Goal: Task Accomplishment & Management: Complete application form

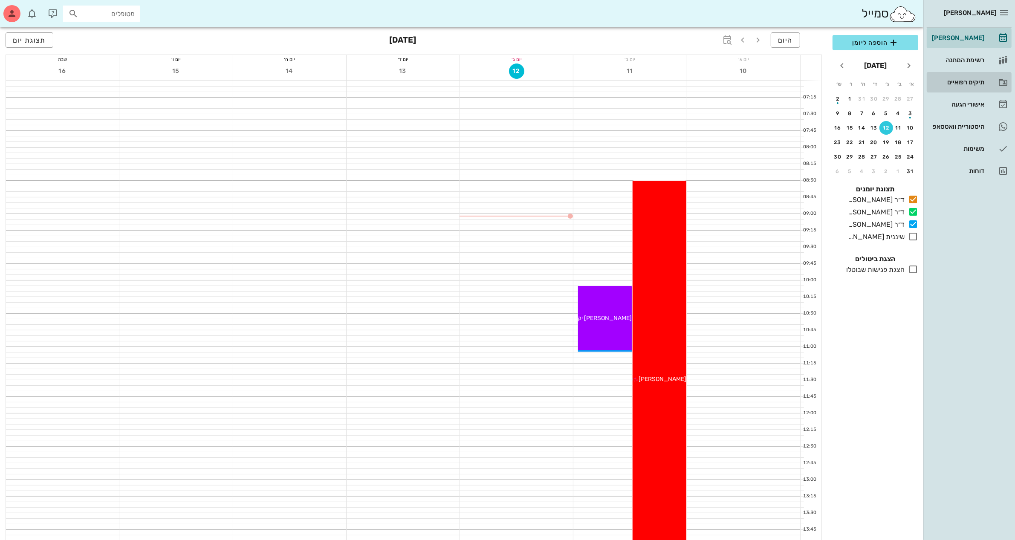
click at [970, 81] on div "תיקים רפואיים" at bounding box center [957, 82] width 54 height 7
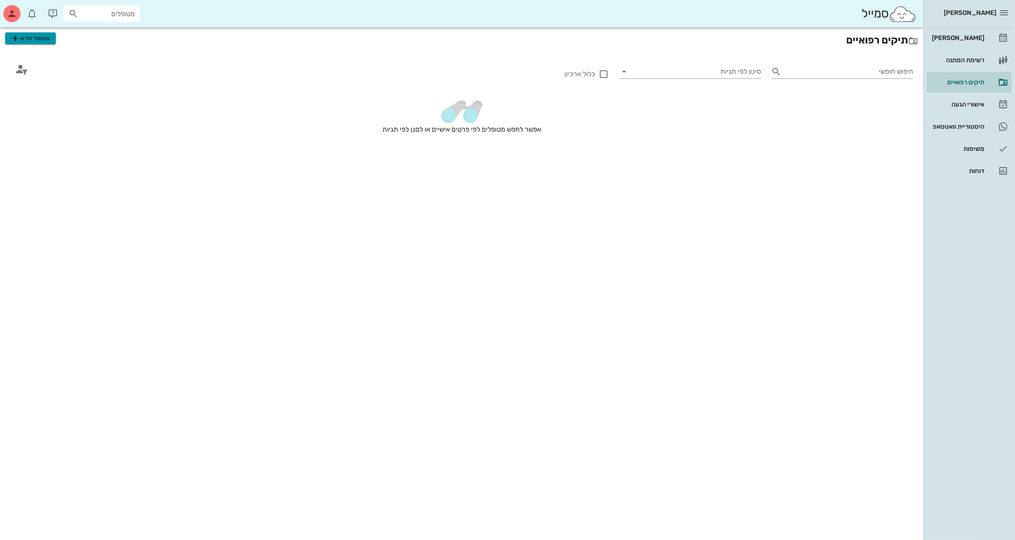
click at [47, 39] on span "מטופל חדש" at bounding box center [30, 38] width 40 height 10
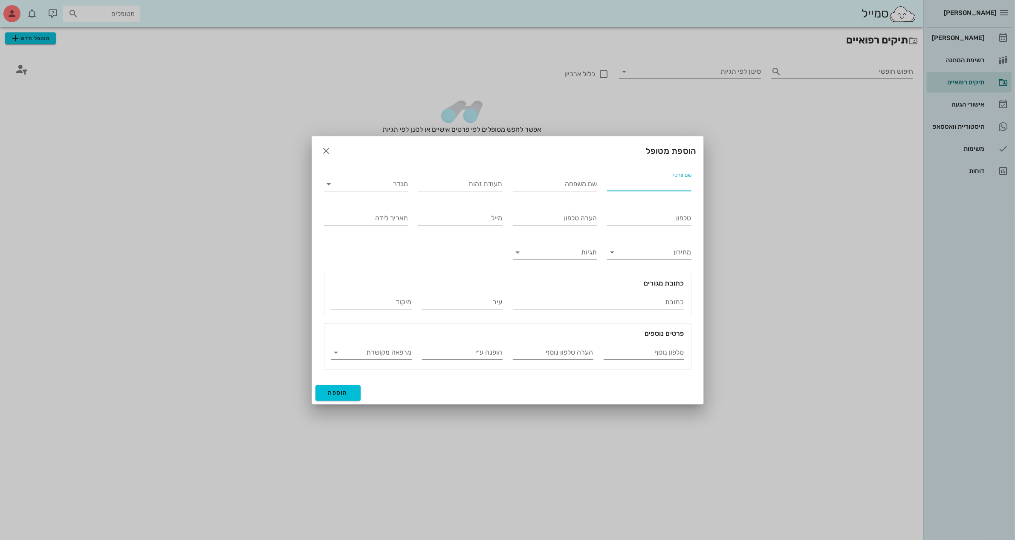
drag, startPoint x: 665, startPoint y: 177, endPoint x: 666, endPoint y: 173, distance: 4.3
click at [665, 177] on input "שם פרטי" at bounding box center [649, 184] width 84 height 14
type input "[PERSON_NAME]"
click at [527, 184] on input "שם משפחה" at bounding box center [555, 184] width 84 height 14
type input "שלום"
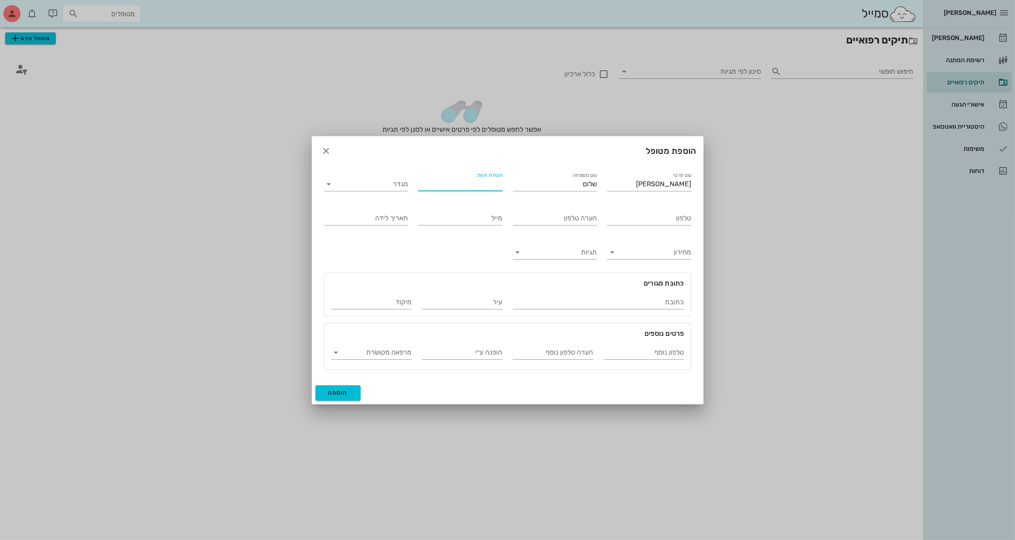
click at [464, 178] on input "תעודת זהות" at bounding box center [460, 184] width 84 height 14
type input "54710199"
click at [393, 182] on input "מגדר" at bounding box center [373, 184] width 71 height 14
click at [398, 190] on div "זכר" at bounding box center [366, 190] width 70 height 8
click at [657, 216] on input "טלפון" at bounding box center [649, 218] width 84 height 14
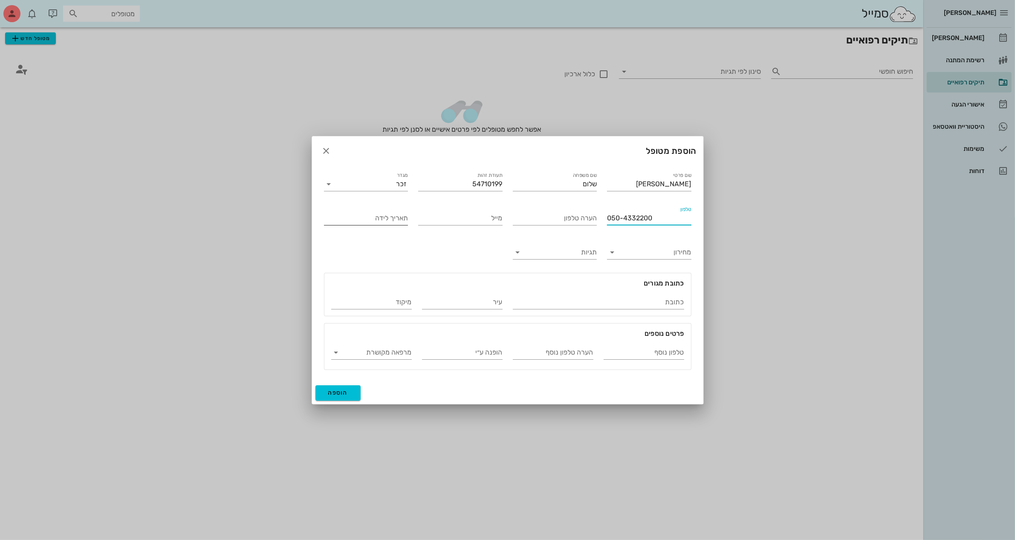
type input "050-4332200"
click at [370, 220] on input "תאריך לידה" at bounding box center [366, 218] width 84 height 14
type input "[DATE]"
click at [624, 301] on input "כתובת" at bounding box center [598, 302] width 171 height 14
type input "מושב בית קמה 81"
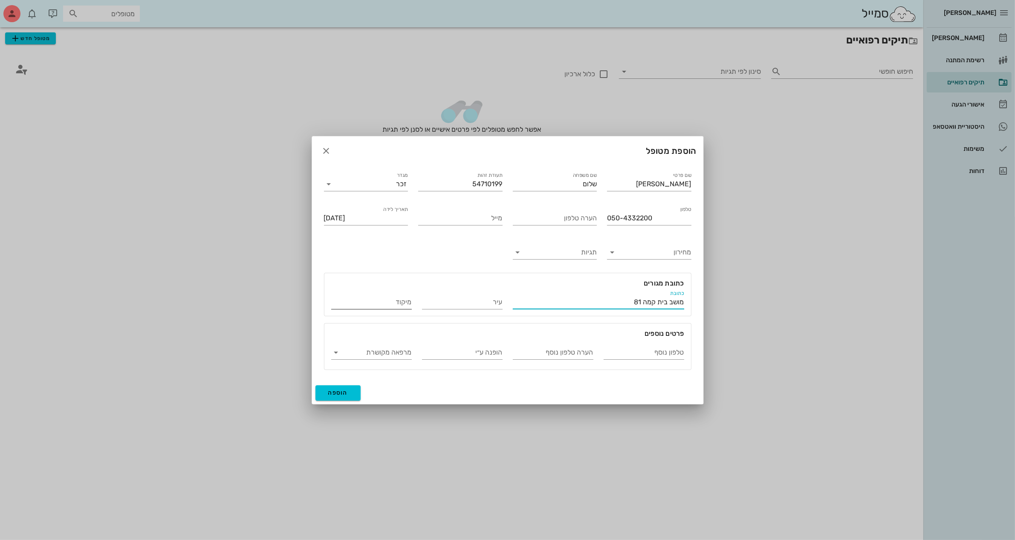
click at [361, 303] on input "מיקוד" at bounding box center [371, 302] width 81 height 14
type input "79501"
click at [682, 184] on input "[PERSON_NAME]" at bounding box center [649, 184] width 84 height 14
type input "שלום"
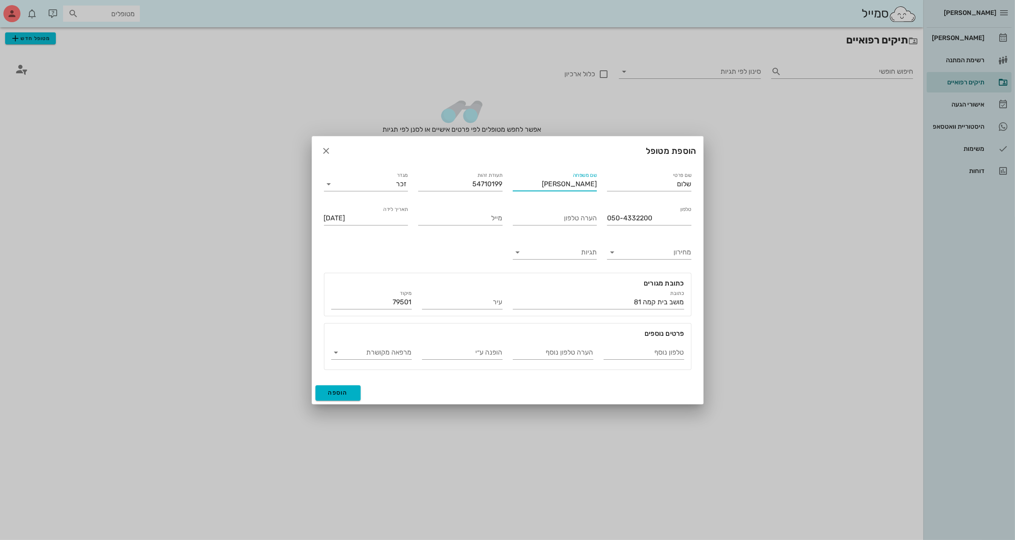
type input "[PERSON_NAME]"
click at [332, 389] on span "הוספה" at bounding box center [338, 392] width 20 height 7
type input "[DATE]"
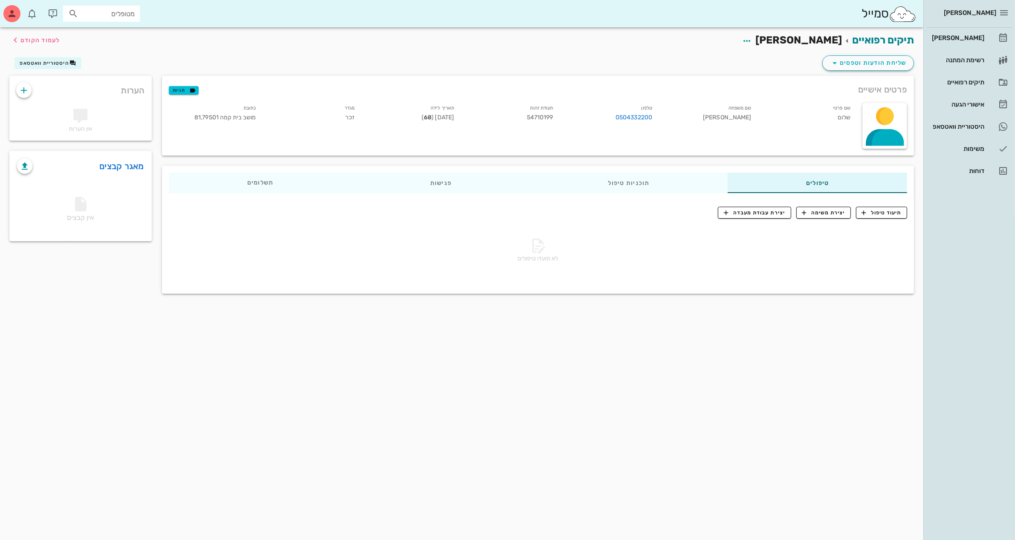
click at [133, 60] on div "שליחת הודעות וטפסים היסטוריית וואטסאפ" at bounding box center [461, 65] width 915 height 22
click at [869, 65] on span "שליחת הודעות וטפסים" at bounding box center [867, 63] width 77 height 10
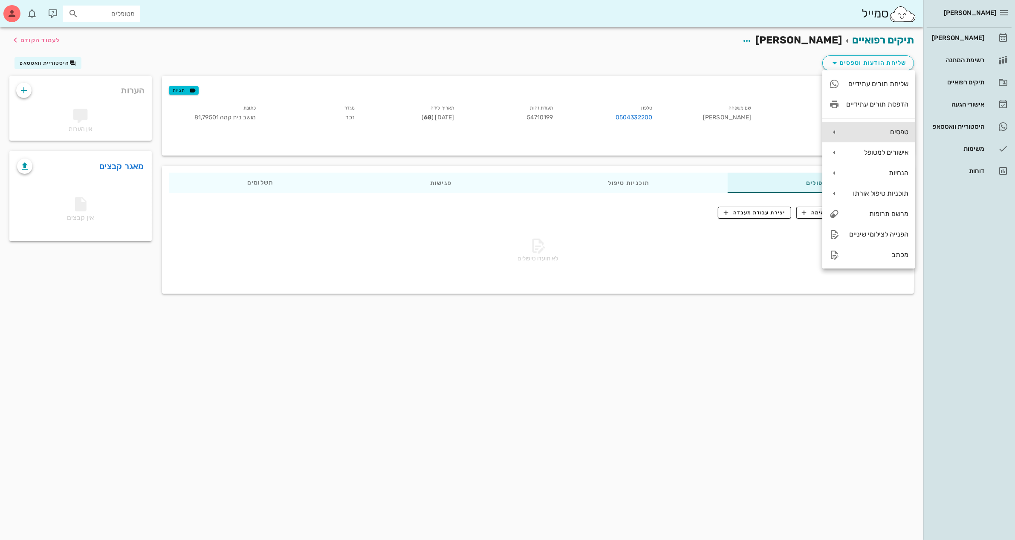
click at [883, 125] on div "טפסים" at bounding box center [868, 132] width 93 height 20
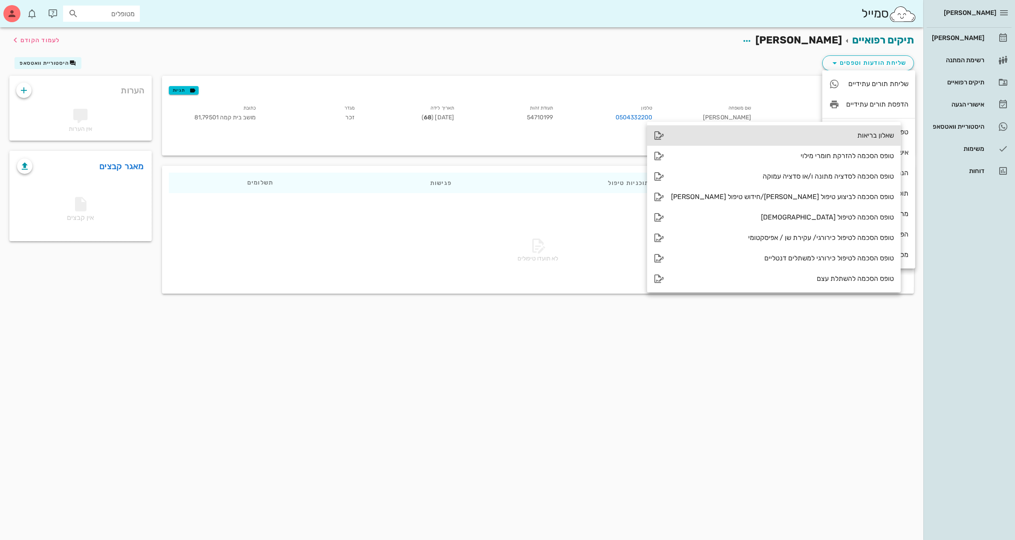
click at [791, 133] on div "שאלון בריאות" at bounding box center [782, 135] width 223 height 8
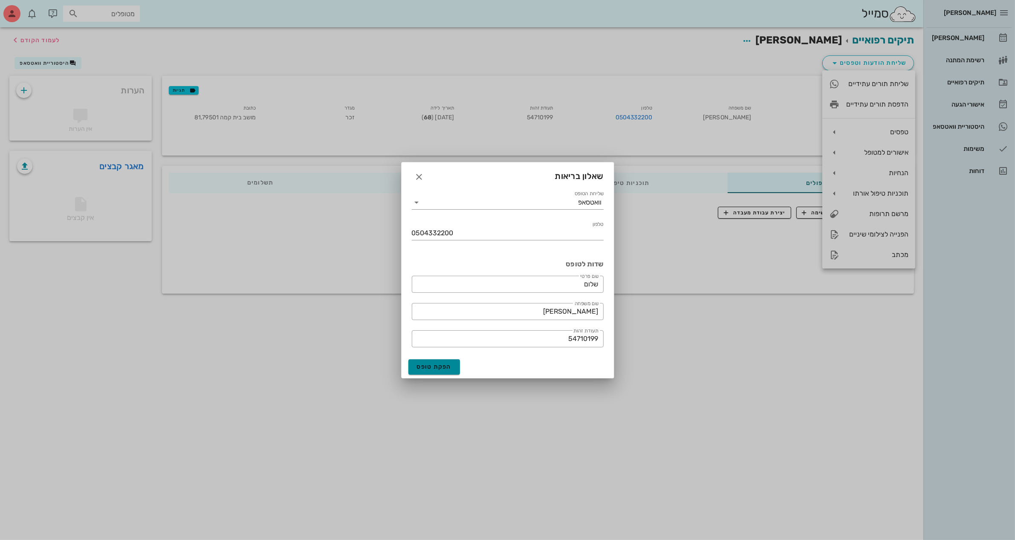
click at [435, 366] on span "הפקת טופס" at bounding box center [434, 366] width 35 height 7
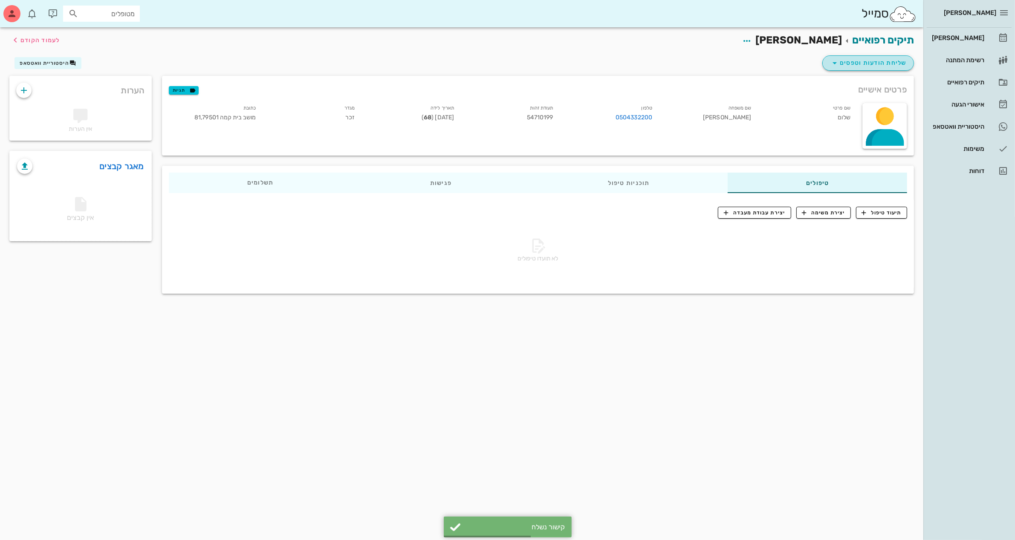
click at [864, 64] on span "שליחת הודעות וטפסים" at bounding box center [867, 63] width 77 height 10
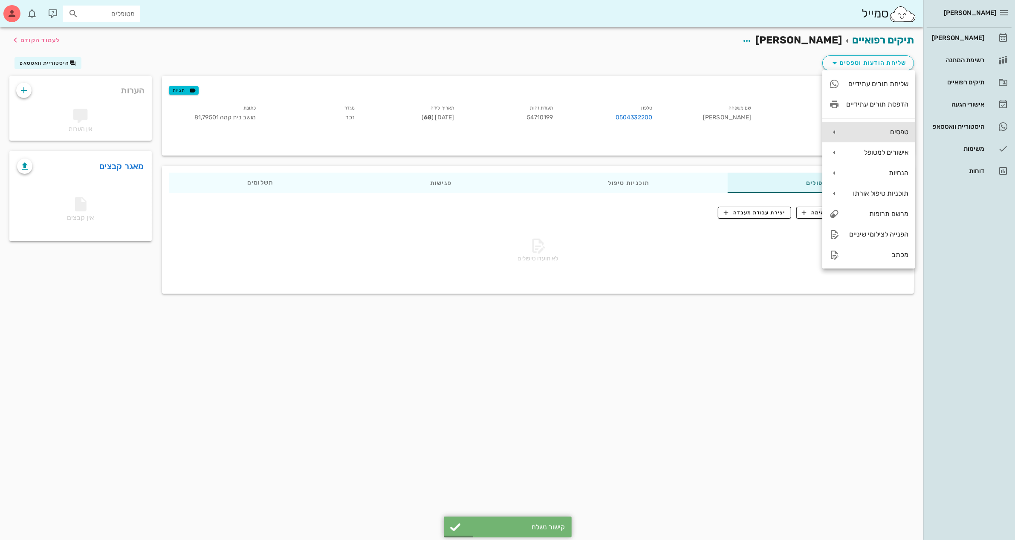
click at [869, 129] on div "טפסים" at bounding box center [877, 132] width 62 height 8
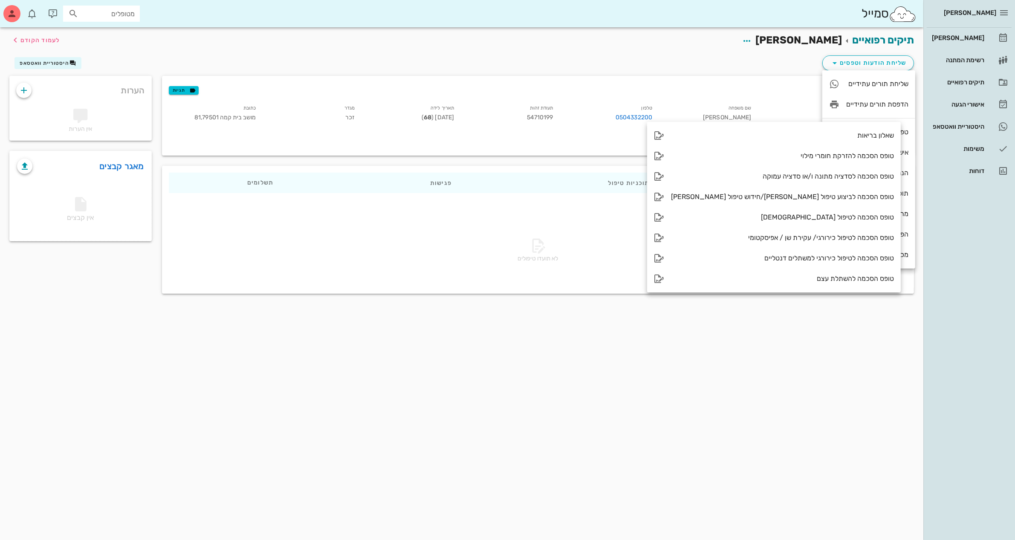
click at [693, 88] on div "פרטים אישיים תגיות" at bounding box center [538, 89] width 752 height 27
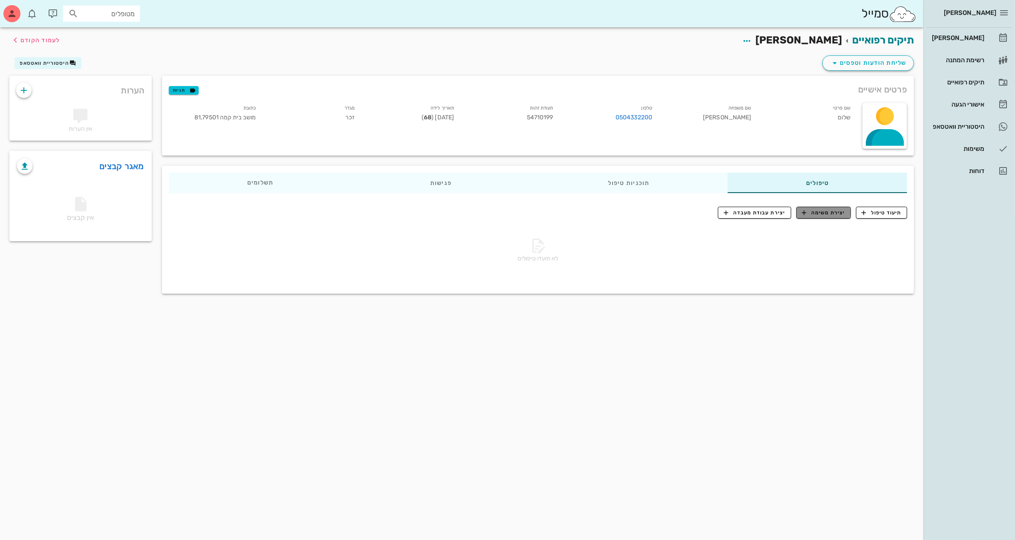
click at [829, 213] on span "יצירת משימה" at bounding box center [823, 213] width 43 height 8
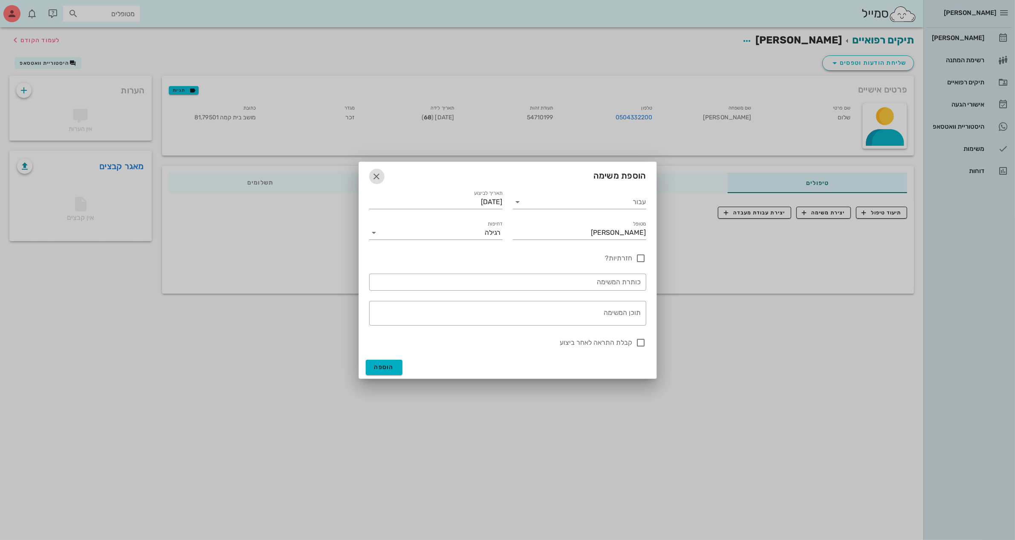
click at [378, 176] on icon "button" at bounding box center [377, 176] width 10 height 10
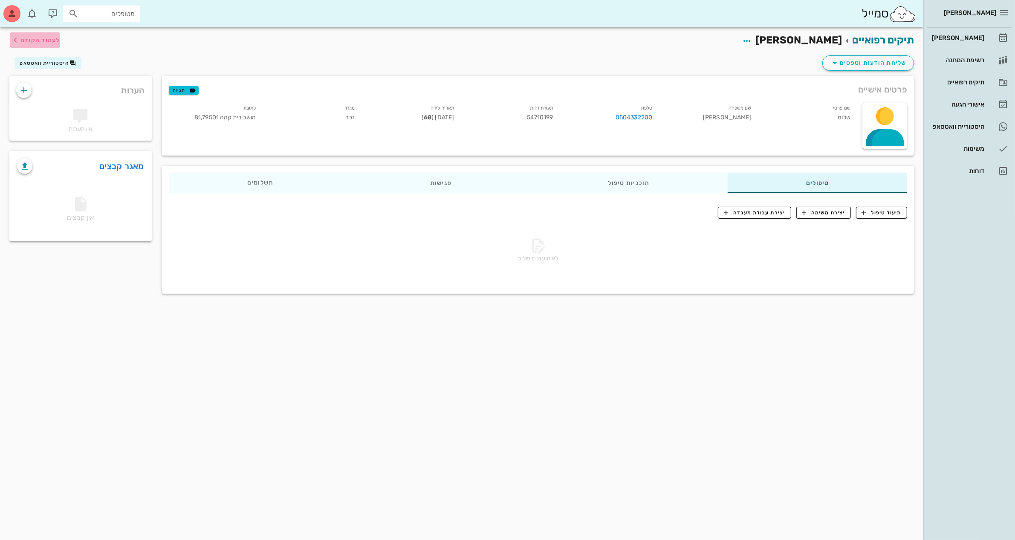
click at [41, 38] on span "לעמוד הקודם" at bounding box center [40, 40] width 40 height 7
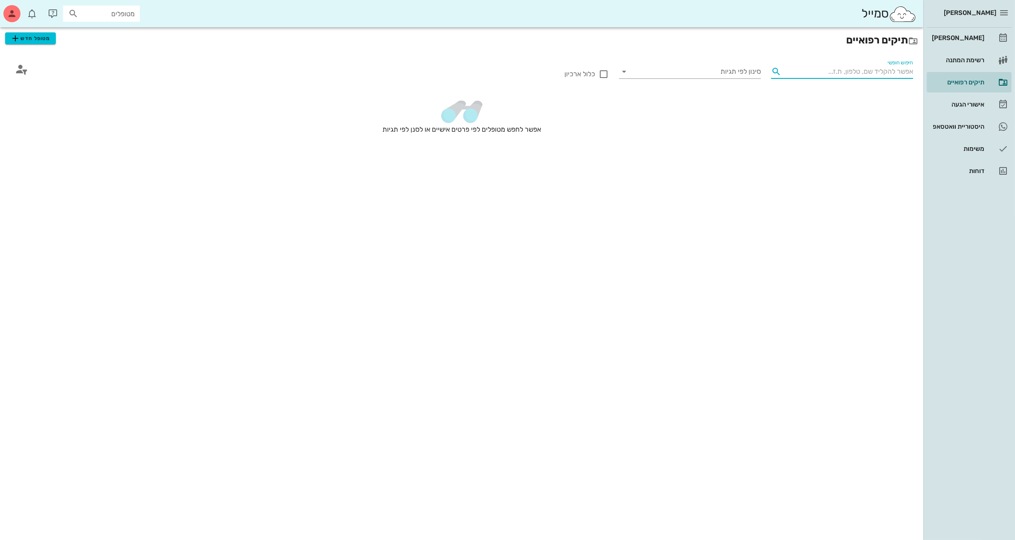
click at [843, 74] on input "חיפוש חופשי" at bounding box center [849, 72] width 128 height 14
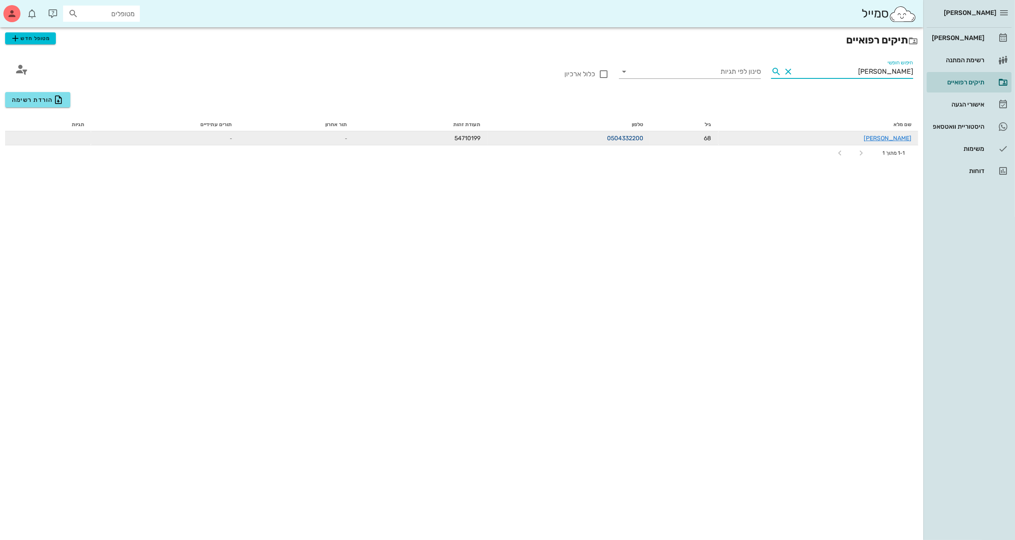
type input "[PERSON_NAME]"
click at [643, 136] on link "0504332200" at bounding box center [625, 138] width 36 height 7
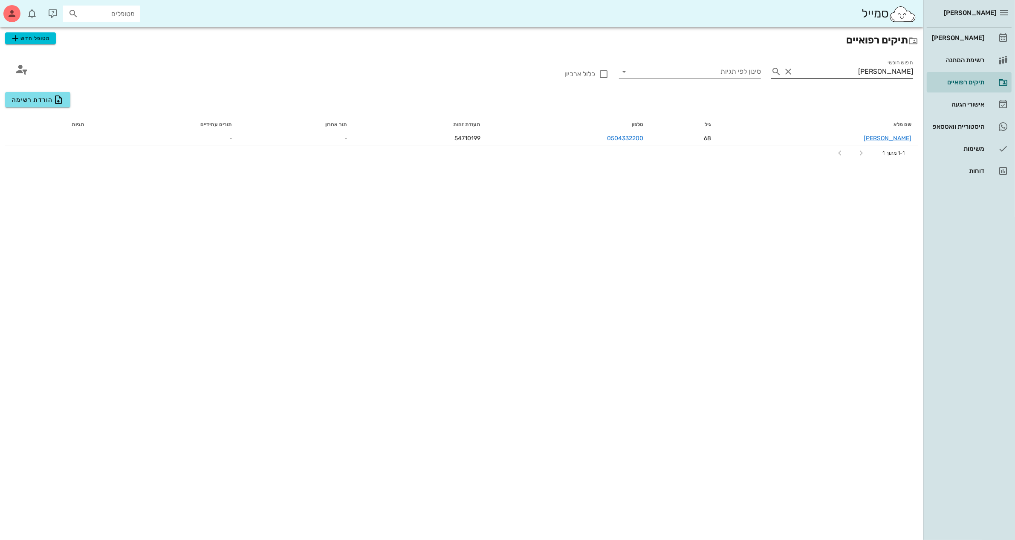
click at [841, 66] on input "[PERSON_NAME]" at bounding box center [854, 72] width 118 height 14
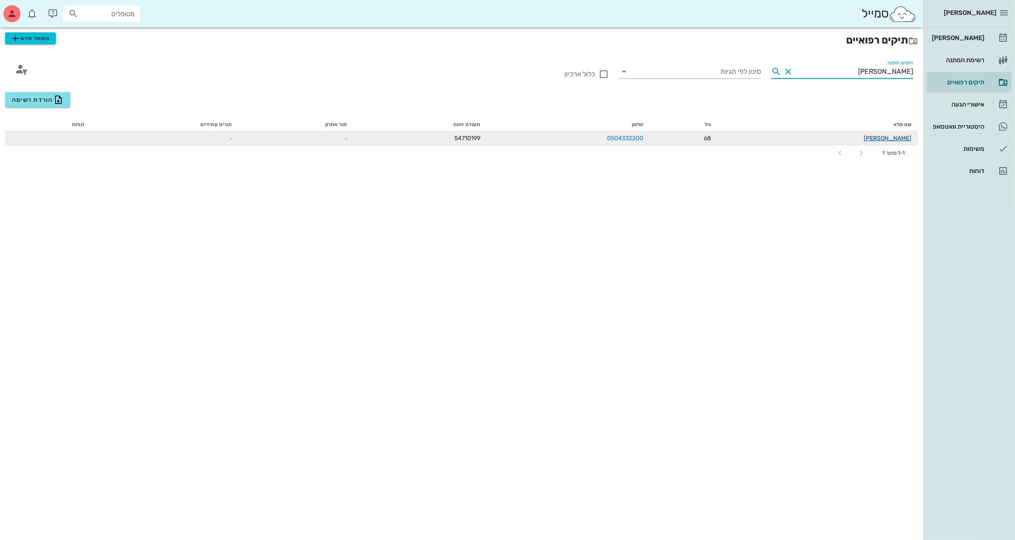
click at [890, 136] on link "[PERSON_NAME]" at bounding box center [888, 138] width 48 height 7
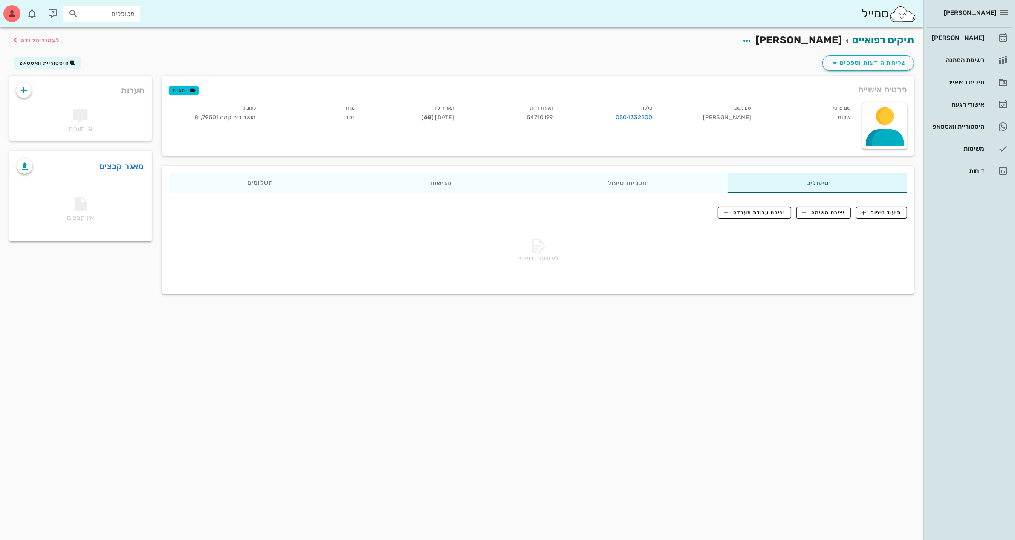
click at [81, 13] on input "מטופלים" at bounding box center [107, 13] width 55 height 11
type input "[PERSON_NAME]"
click at [102, 37] on div "0545865884" at bounding box center [86, 40] width 94 height 7
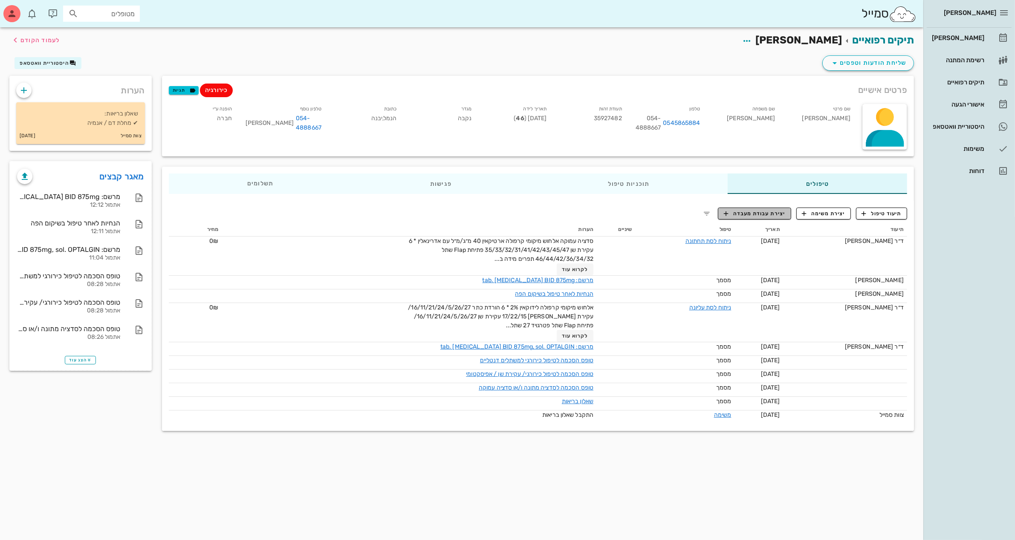
click at [763, 212] on span "יצירת עבודת מעבדה" at bounding box center [754, 214] width 61 height 8
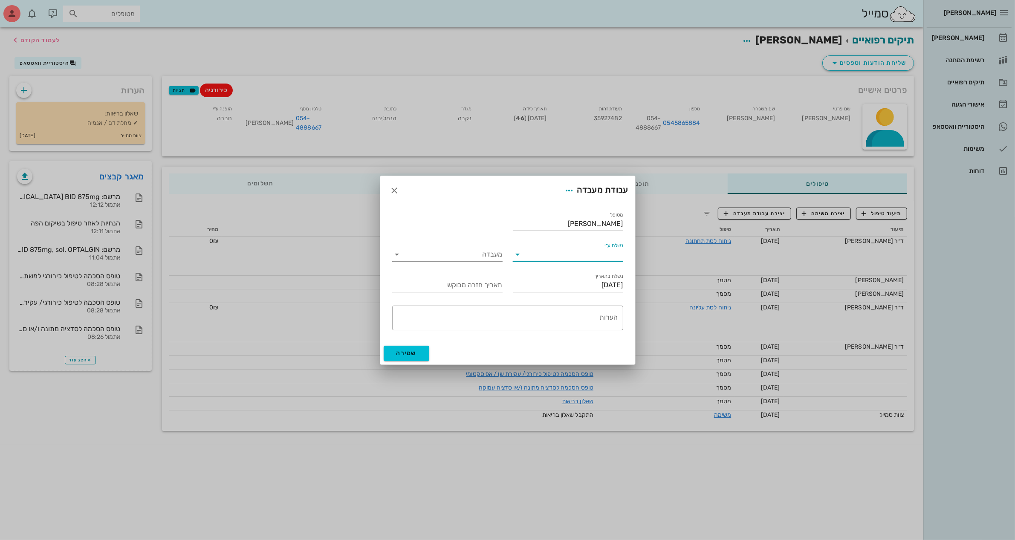
click at [545, 256] on input "נשלח ע״י" at bounding box center [574, 255] width 98 height 14
click at [595, 260] on div "ד״ר [PERSON_NAME]" at bounding box center [568, 261] width 97 height 8
click at [459, 251] on input "מעבדה" at bounding box center [453, 255] width 98 height 14
click at [470, 243] on div "מעבדה" at bounding box center [447, 252] width 110 height 19
click at [472, 310] on textarea "הערות" at bounding box center [506, 320] width 224 height 20
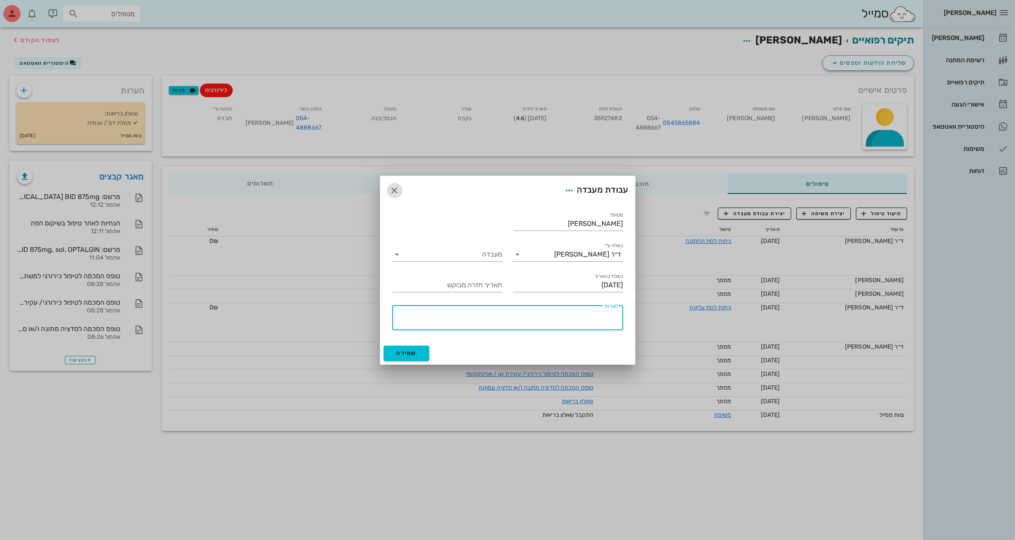
click at [393, 188] on icon "button" at bounding box center [395, 190] width 10 height 10
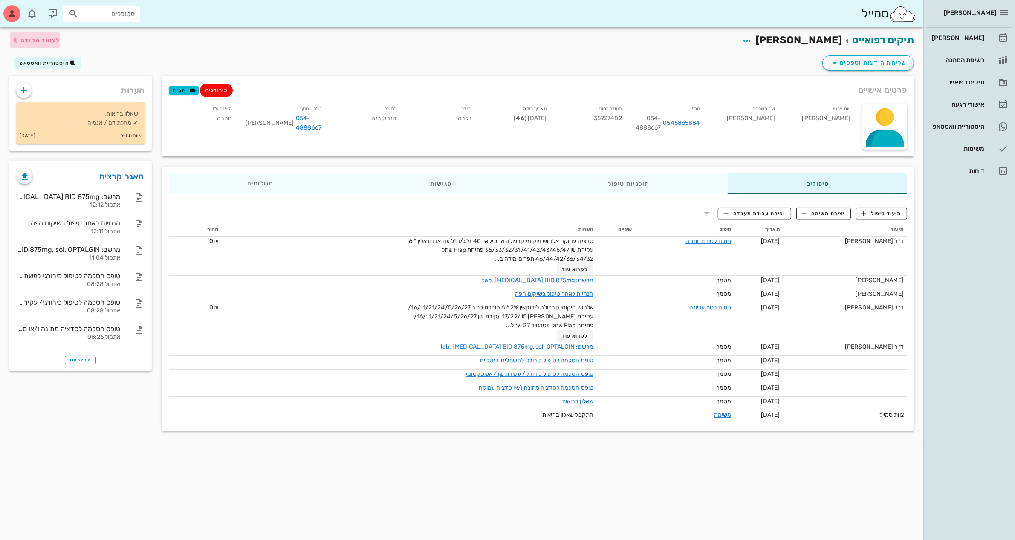
click at [43, 41] on span "לעמוד הקודם" at bounding box center [40, 40] width 40 height 7
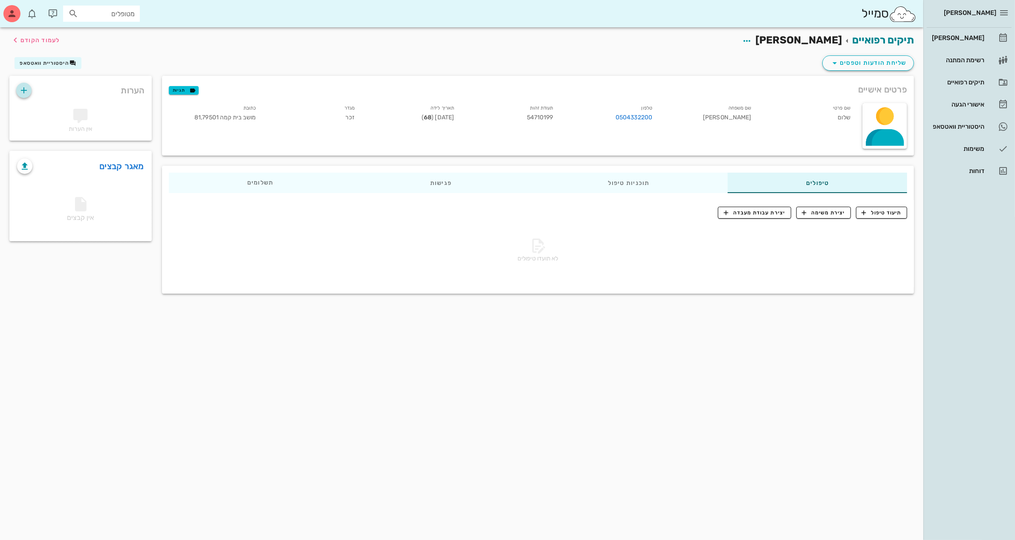
click at [20, 88] on icon "button" at bounding box center [24, 90] width 10 height 10
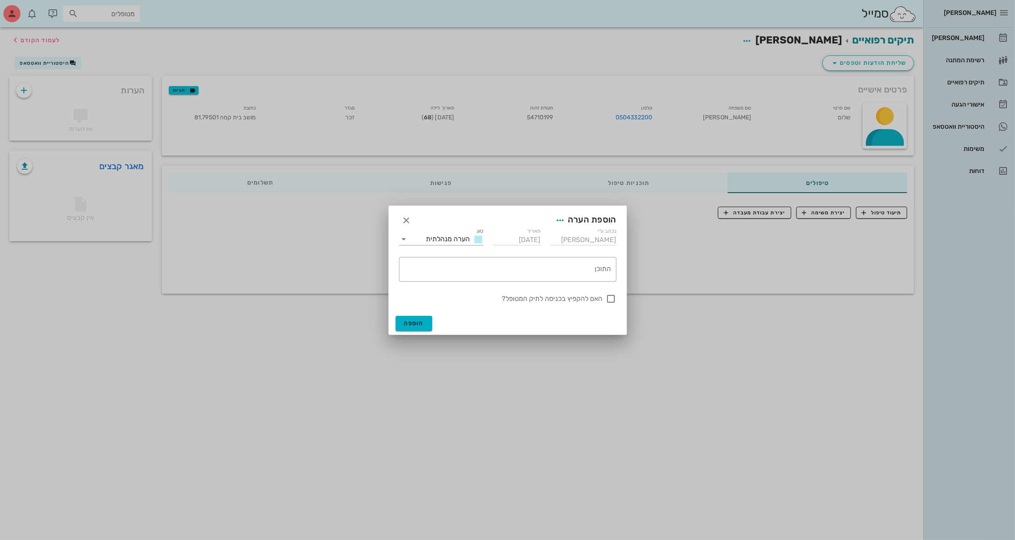
click at [470, 231] on div "סוג הערה מנהלתית" at bounding box center [441, 239] width 95 height 25
click at [463, 235] on span "הערה מנהלתית" at bounding box center [448, 239] width 44 height 8
click at [463, 235] on div "הערה מנהלתית הערה רפואית" at bounding box center [441, 254] width 84 height 41
click at [450, 269] on div "הערה רפואית" at bounding box center [441, 262] width 84 height 17
click at [459, 274] on textarea "התוכן" at bounding box center [506, 271] width 211 height 20
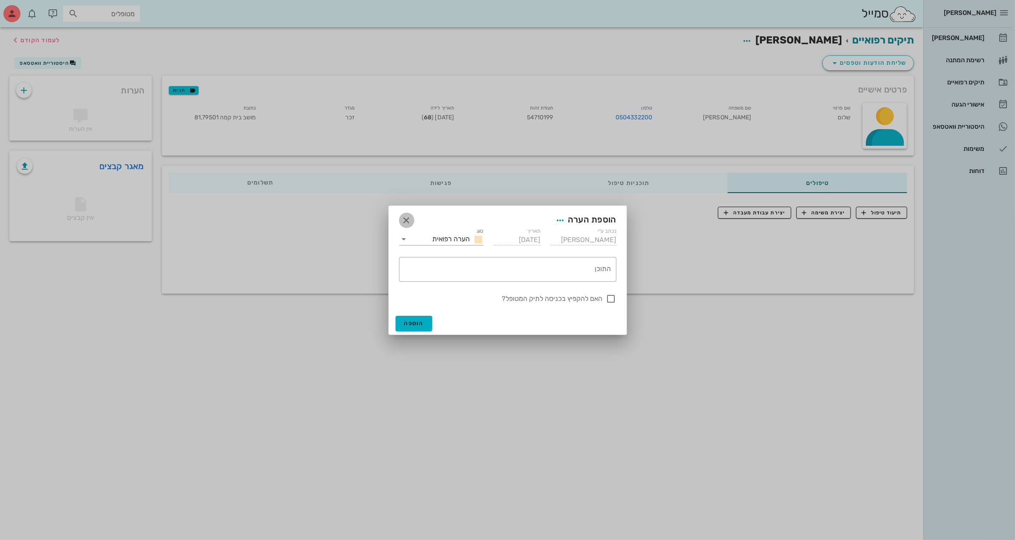
click at [409, 222] on icon "button" at bounding box center [407, 220] width 10 height 10
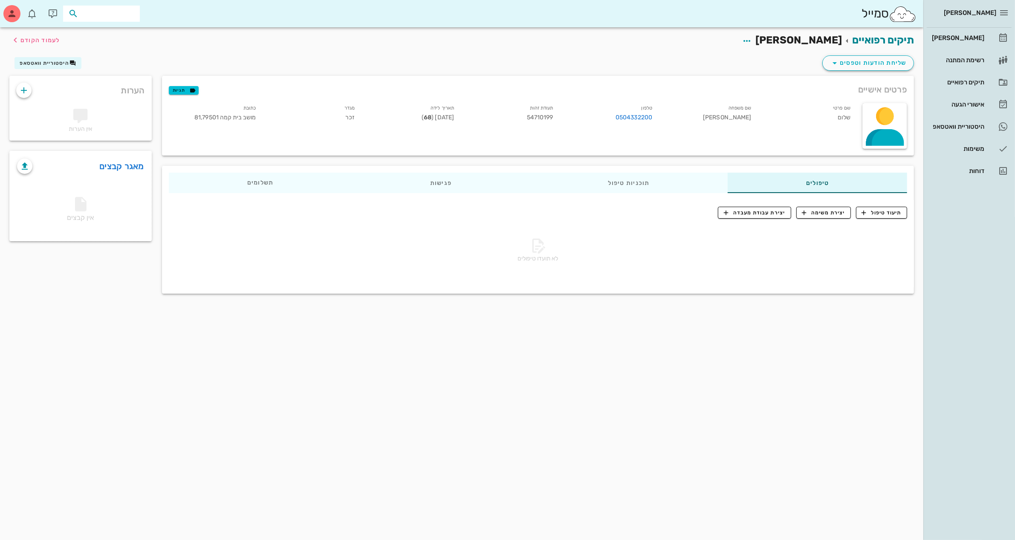
click at [113, 14] on input "text" at bounding box center [107, 13] width 55 height 11
type input "[PERSON_NAME]"
click at [100, 38] on div "0545865884" at bounding box center [86, 40] width 94 height 7
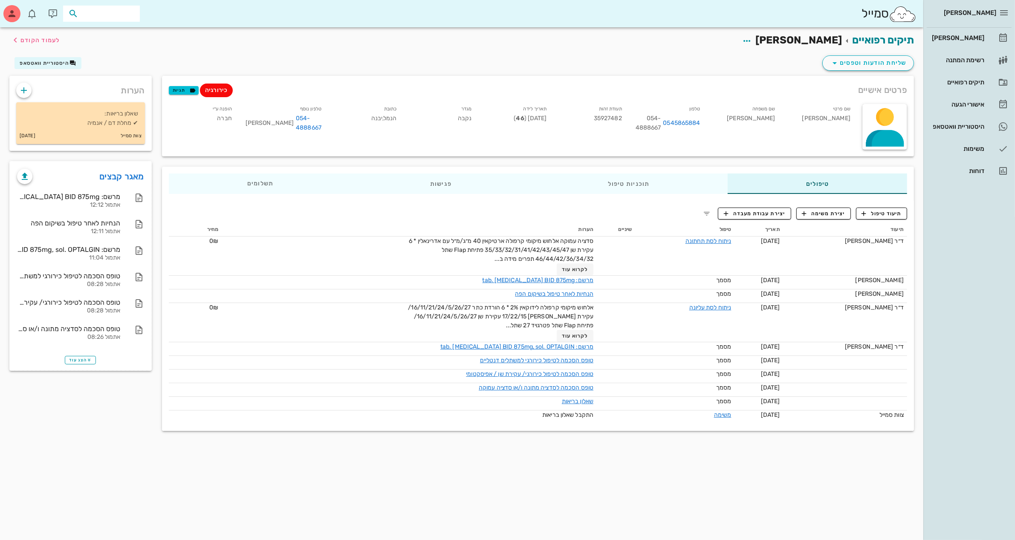
click at [99, 10] on input "text" at bounding box center [107, 13] width 55 height 11
type input "שלום"
click at [86, 33] on div "[PERSON_NAME] 54710199" at bounding box center [86, 32] width 94 height 7
